Goal: Information Seeking & Learning: Learn about a topic

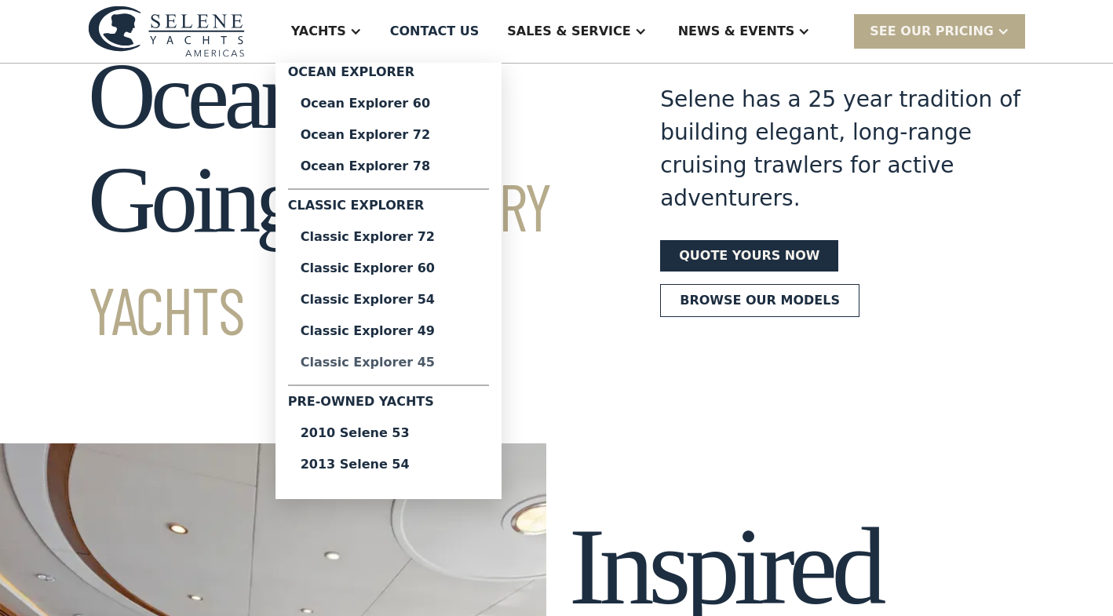
scroll to position [75, 0]
click at [410, 359] on div "Classic Explorer 45" at bounding box center [389, 362] width 176 height 13
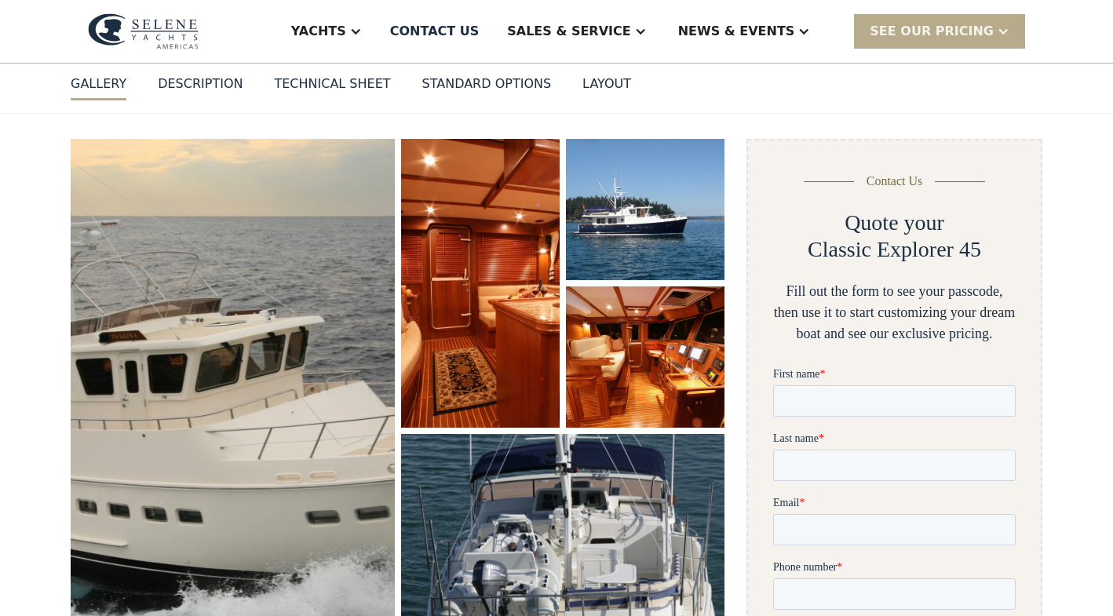
scroll to position [188, 0]
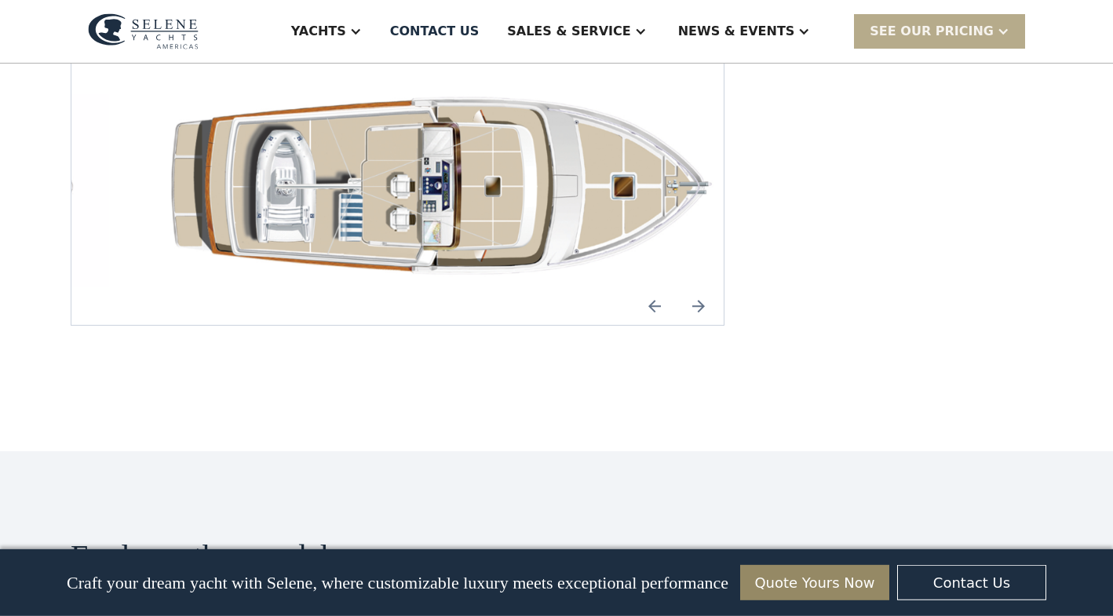
scroll to position [2394, 0]
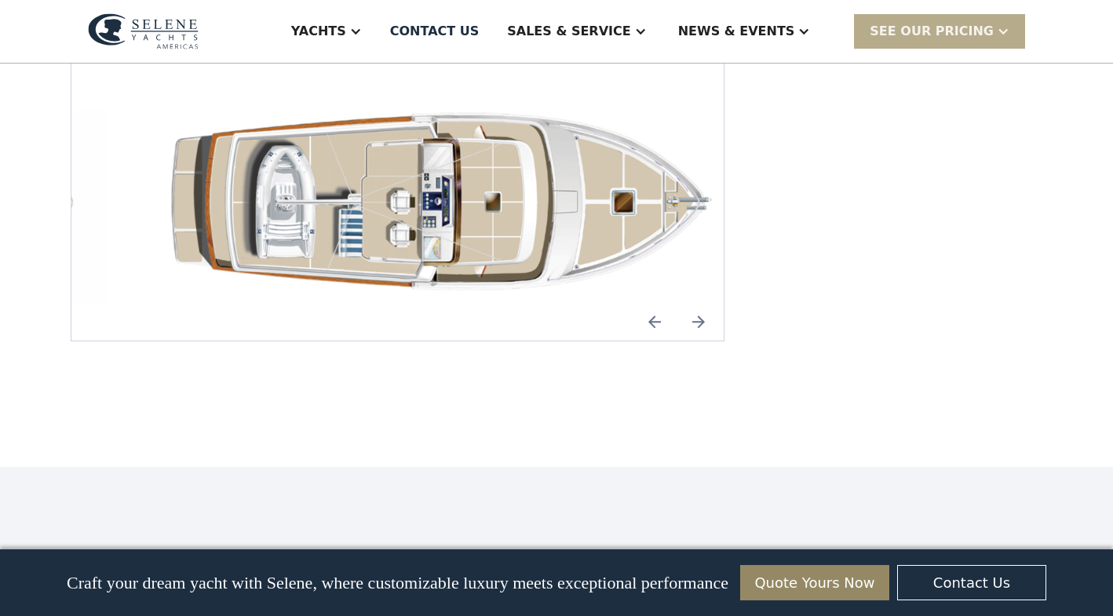
click at [698, 303] on img "Next slide" at bounding box center [699, 322] width 38 height 38
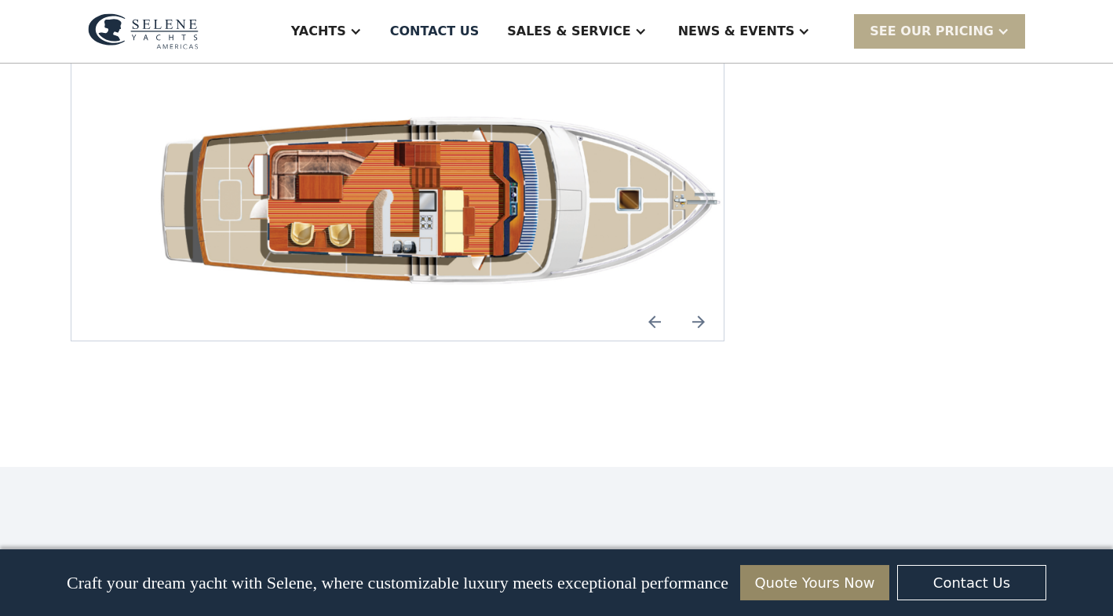
click at [698, 303] on img "Next slide" at bounding box center [699, 322] width 38 height 38
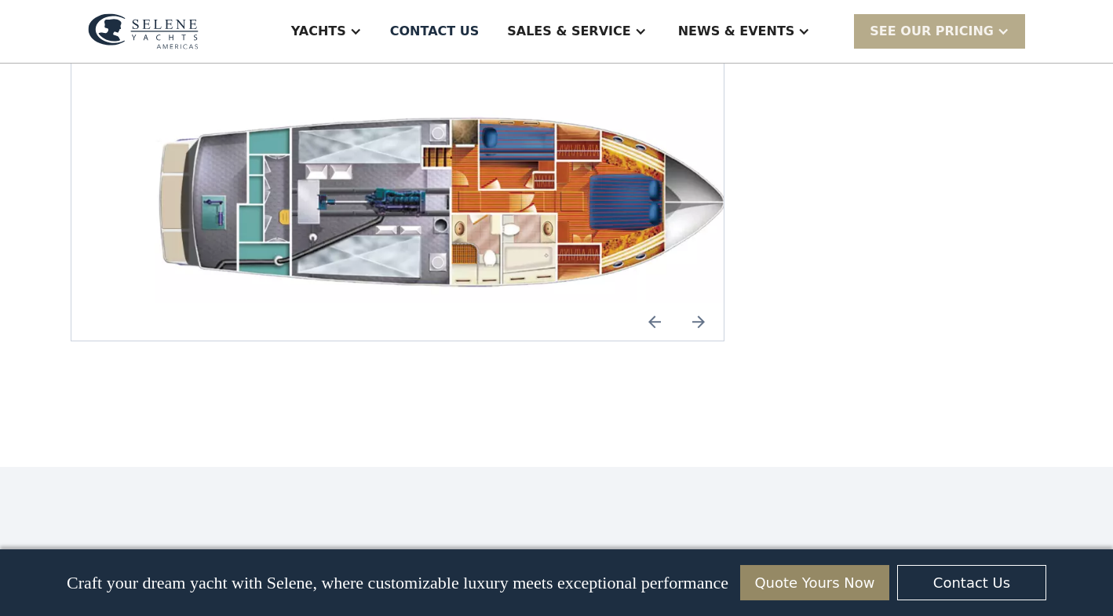
click at [698, 303] on img "Next slide" at bounding box center [699, 322] width 38 height 38
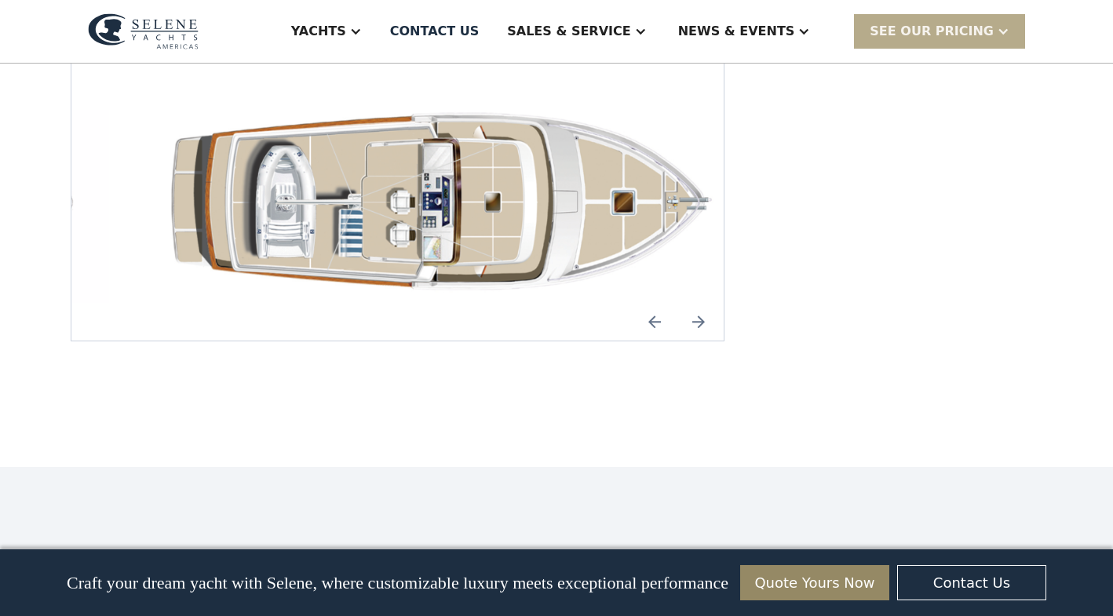
click at [698, 303] on img "Next slide" at bounding box center [699, 322] width 38 height 38
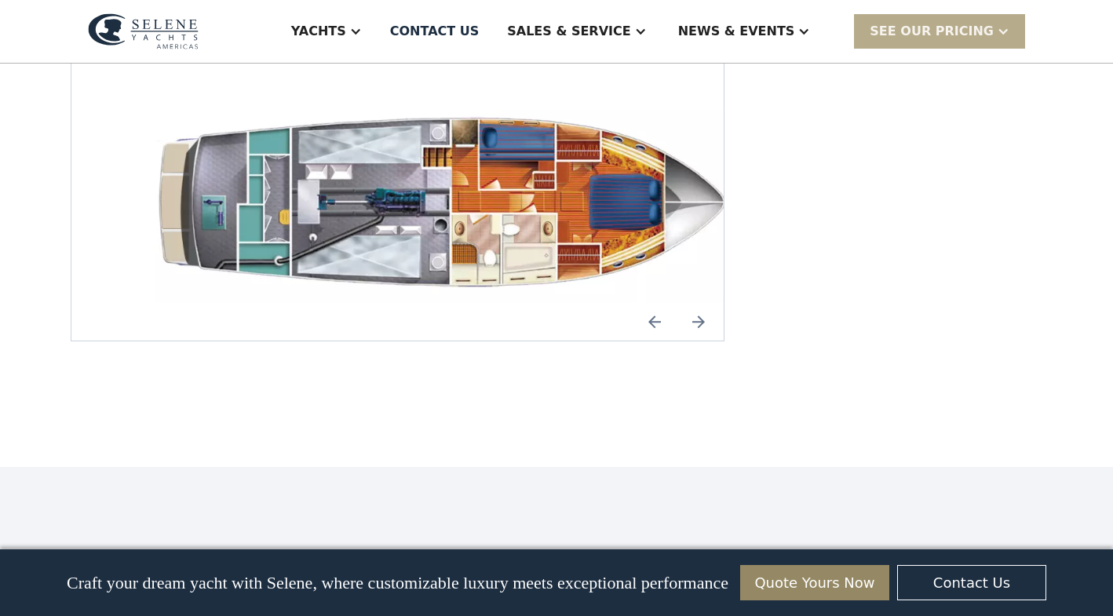
click at [698, 303] on img "Next slide" at bounding box center [699, 322] width 38 height 38
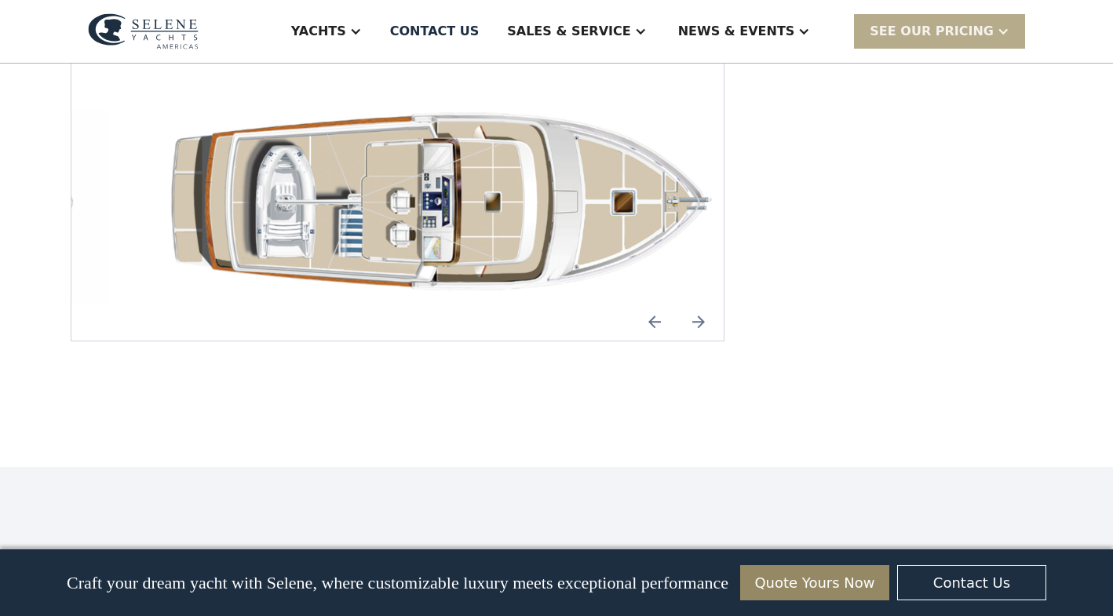
click at [698, 303] on img "Next slide" at bounding box center [699, 322] width 38 height 38
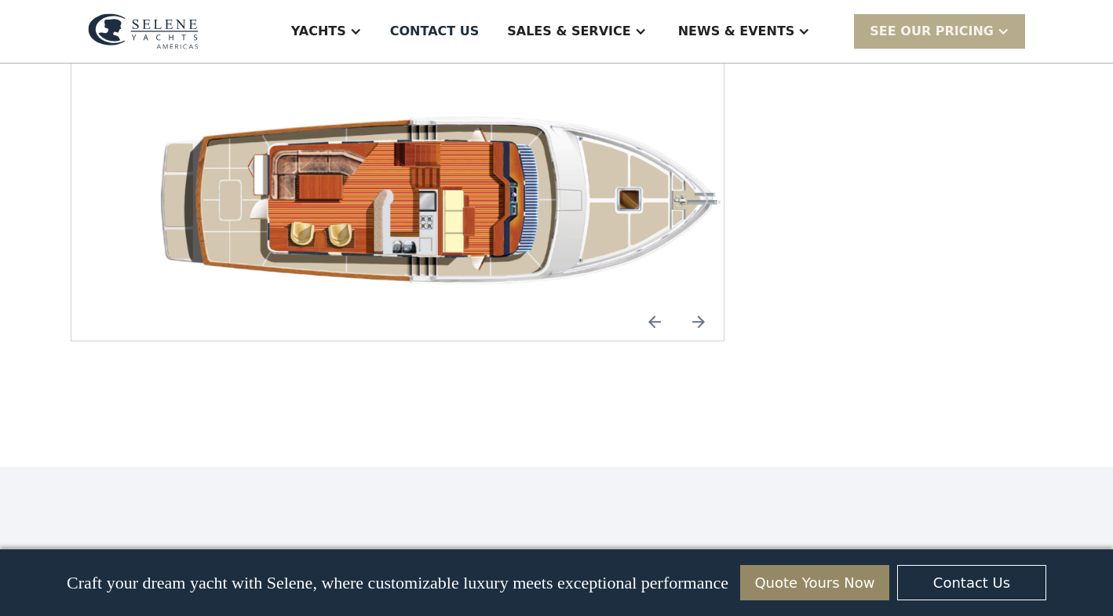
click at [698, 303] on img "Next slide" at bounding box center [699, 322] width 38 height 38
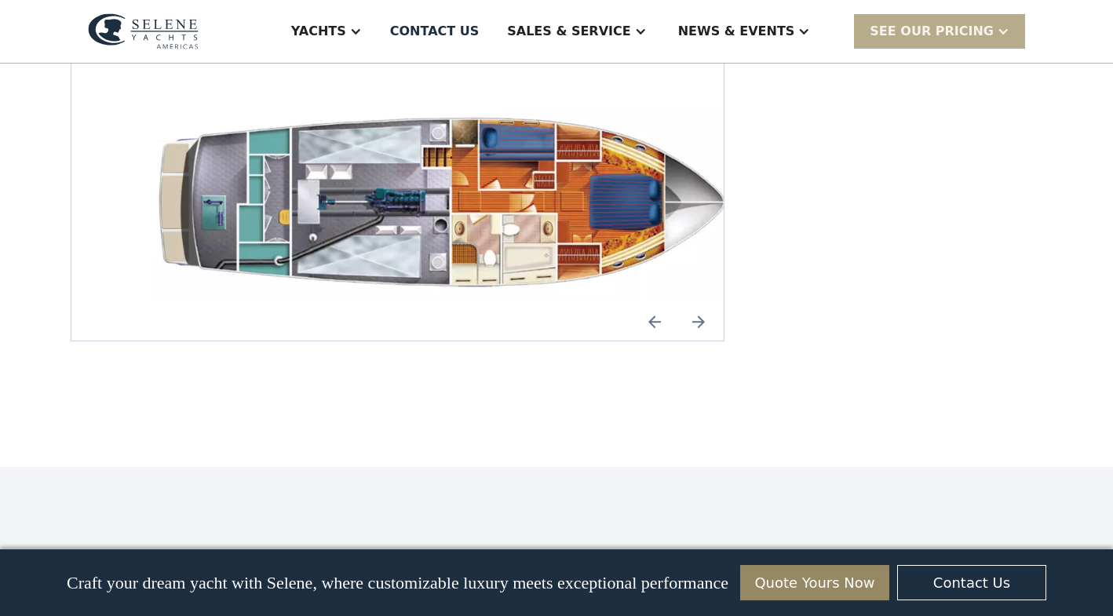
click at [698, 303] on img "Next slide" at bounding box center [699, 322] width 38 height 38
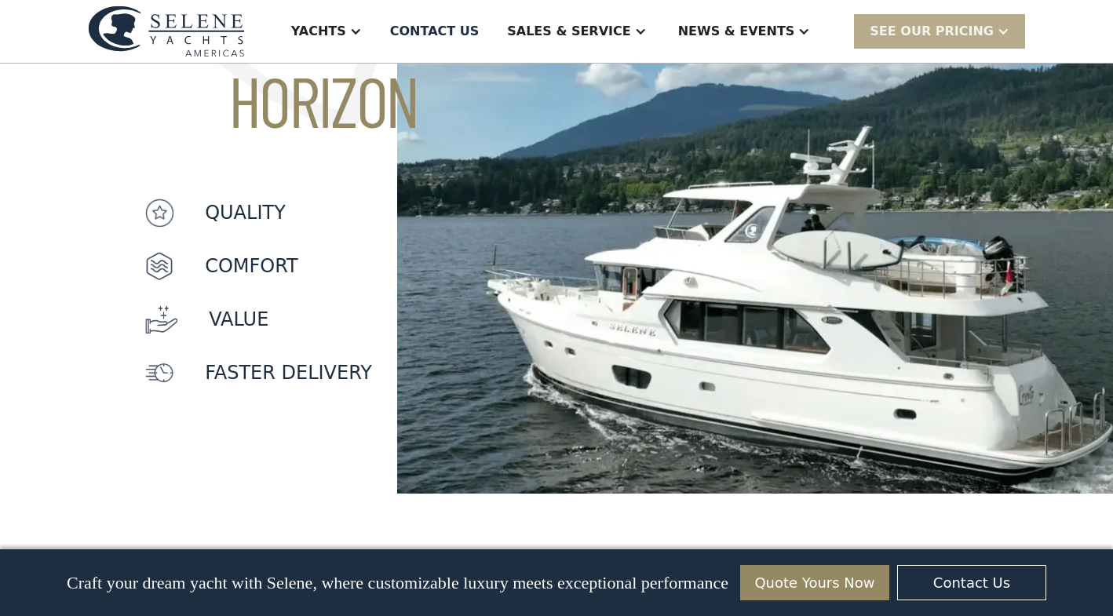
scroll to position [1432, 0]
